Goal: Find specific page/section: Find specific page/section

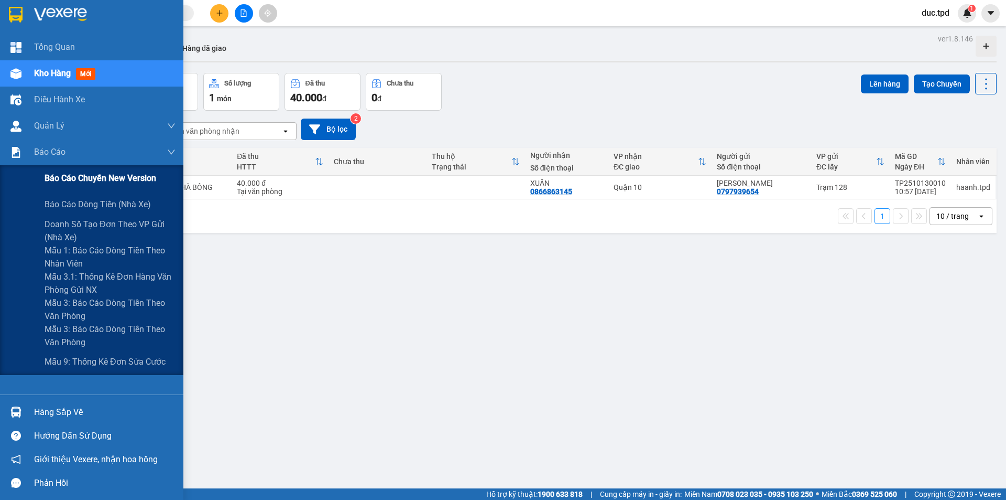
click at [80, 181] on span "Báo cáo chuyến New Version" at bounding box center [101, 177] width 112 height 13
